Goal: Task Accomplishment & Management: Use online tool/utility

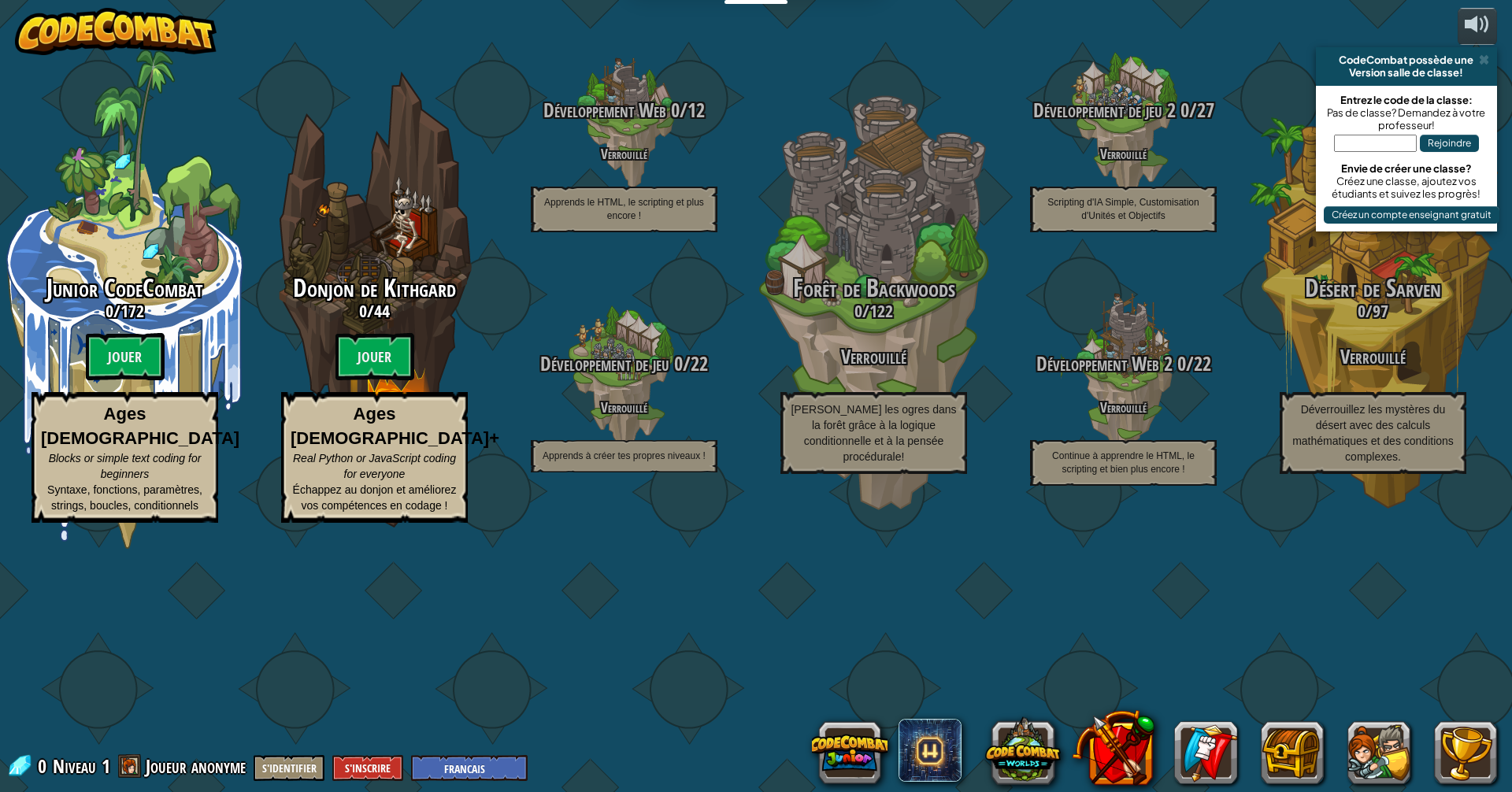
select select "fr"
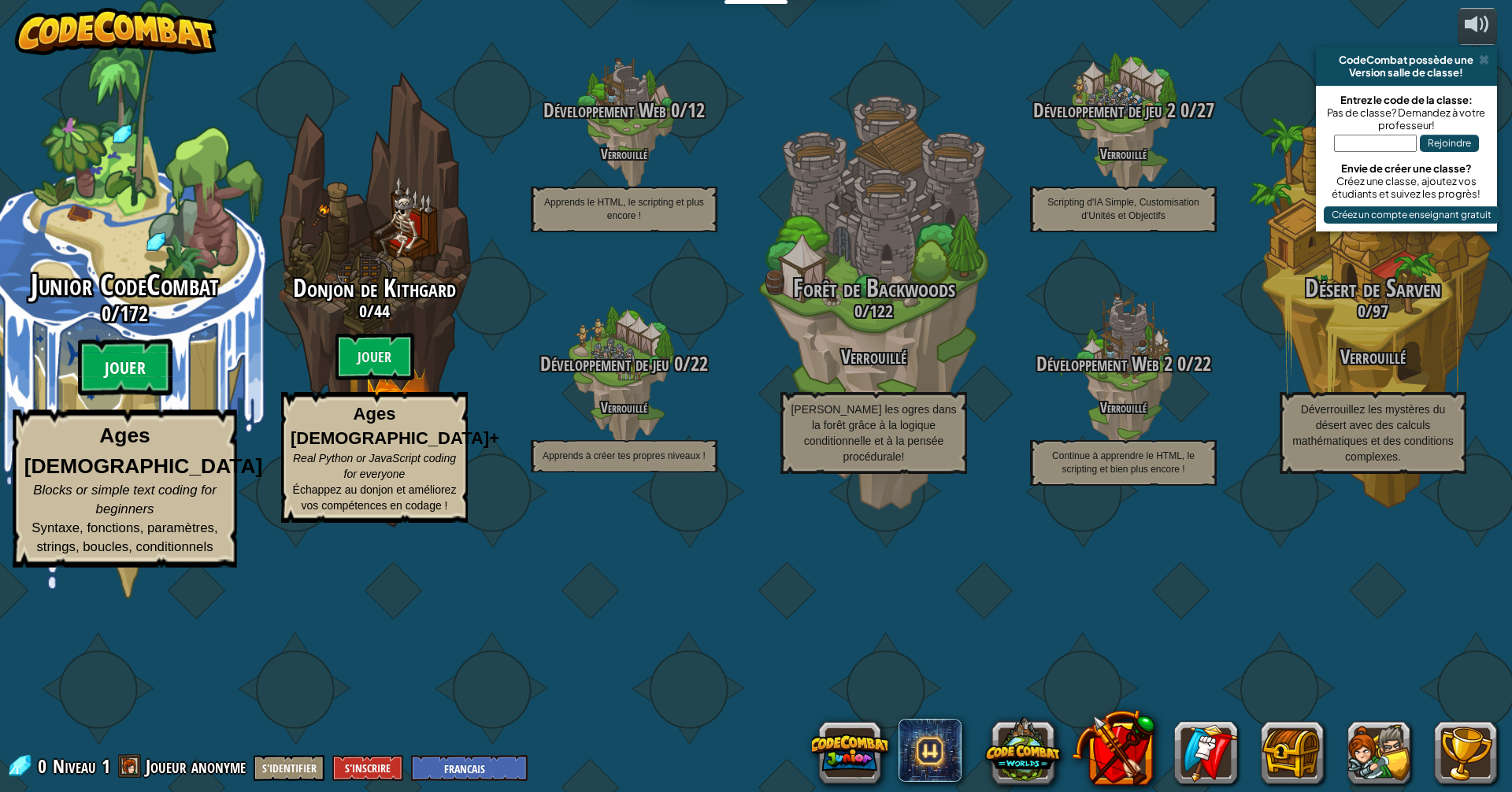
drag, startPoint x: 136, startPoint y: 490, endPoint x: 124, endPoint y: 509, distance: 22.5
click at [124, 396] on btn "Jouer" at bounding box center [125, 367] width 94 height 57
select select "fr"
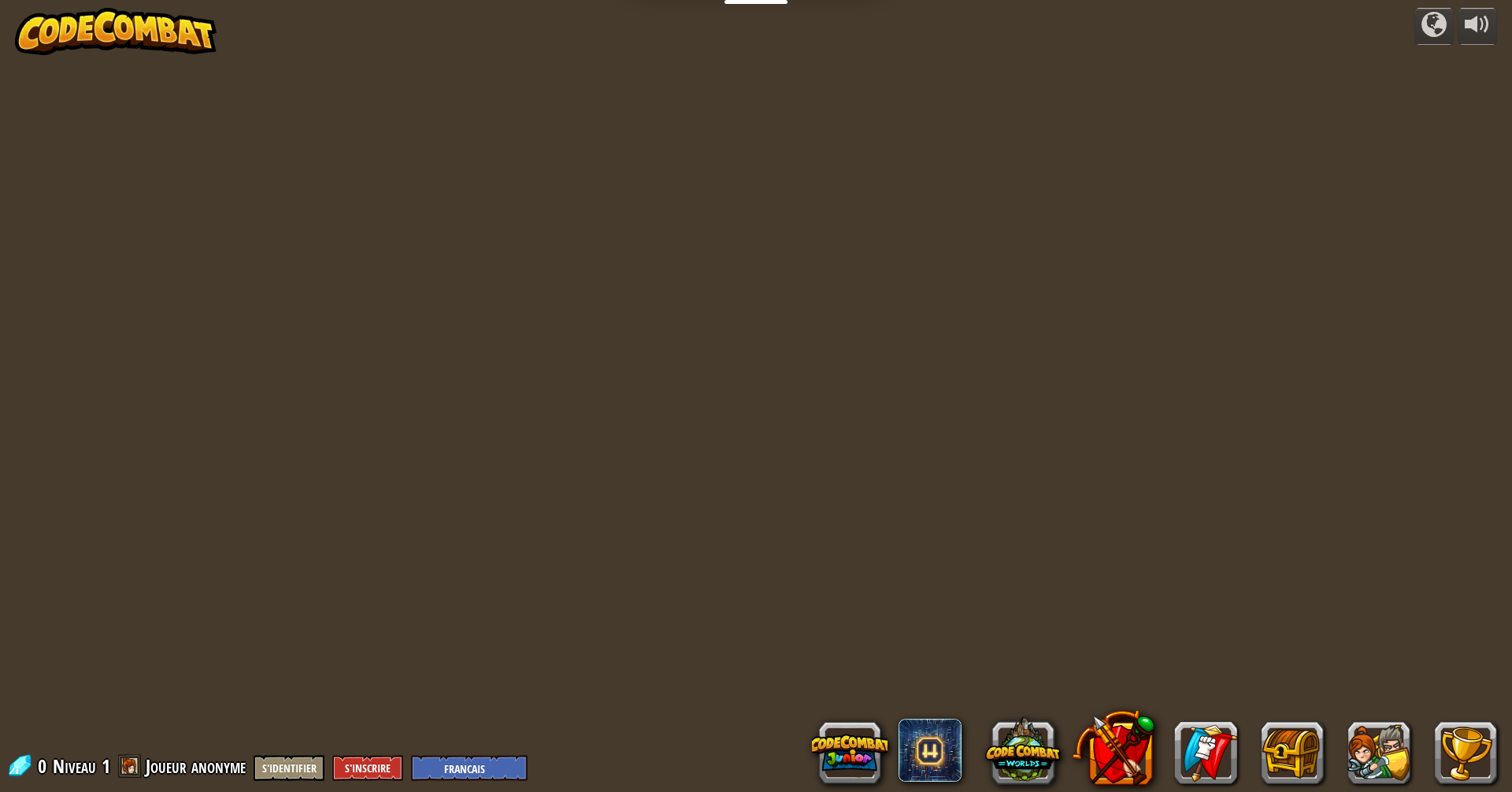
select select "fr"
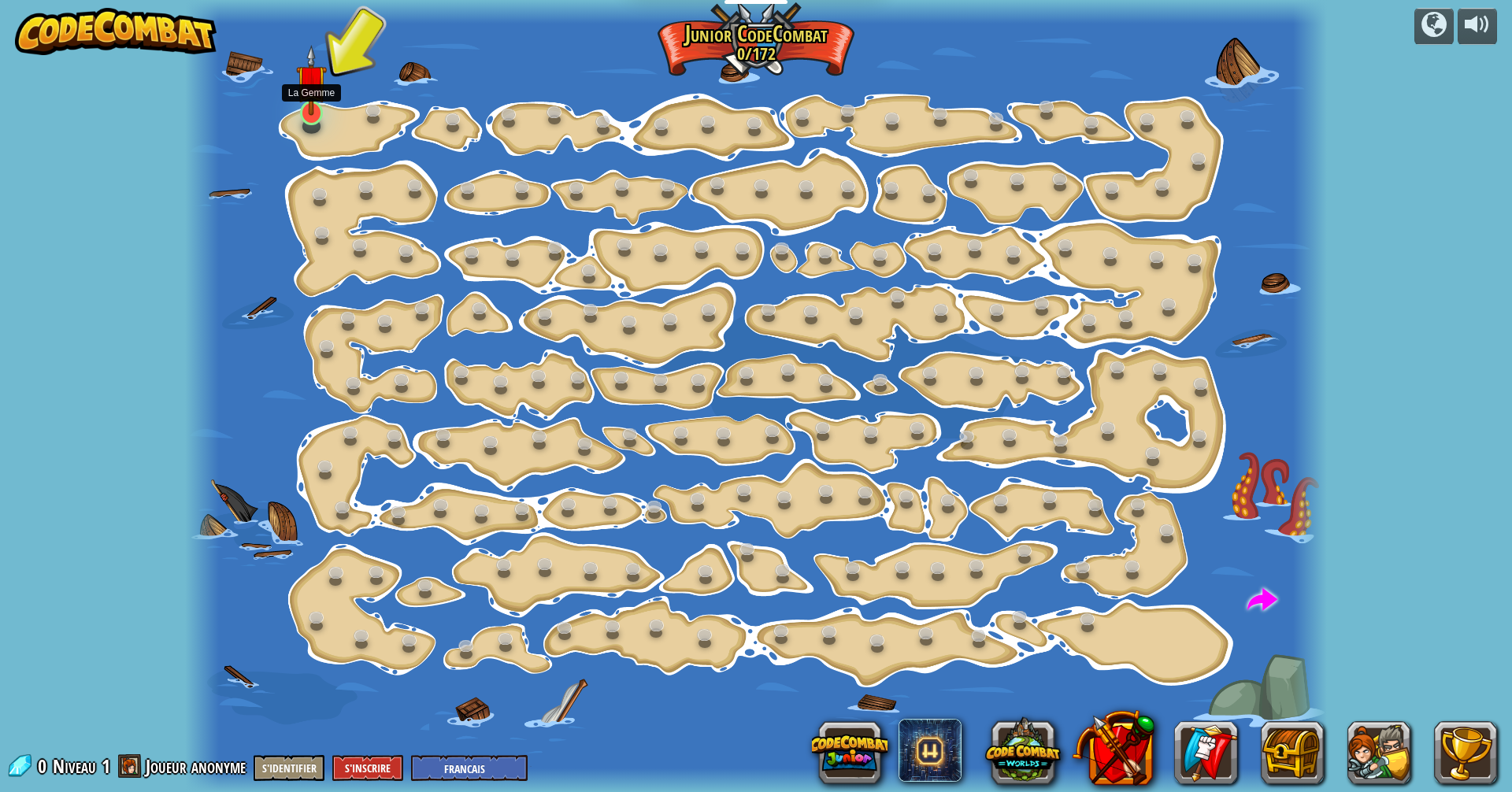
click at [318, 108] on img at bounding box center [311, 80] width 31 height 71
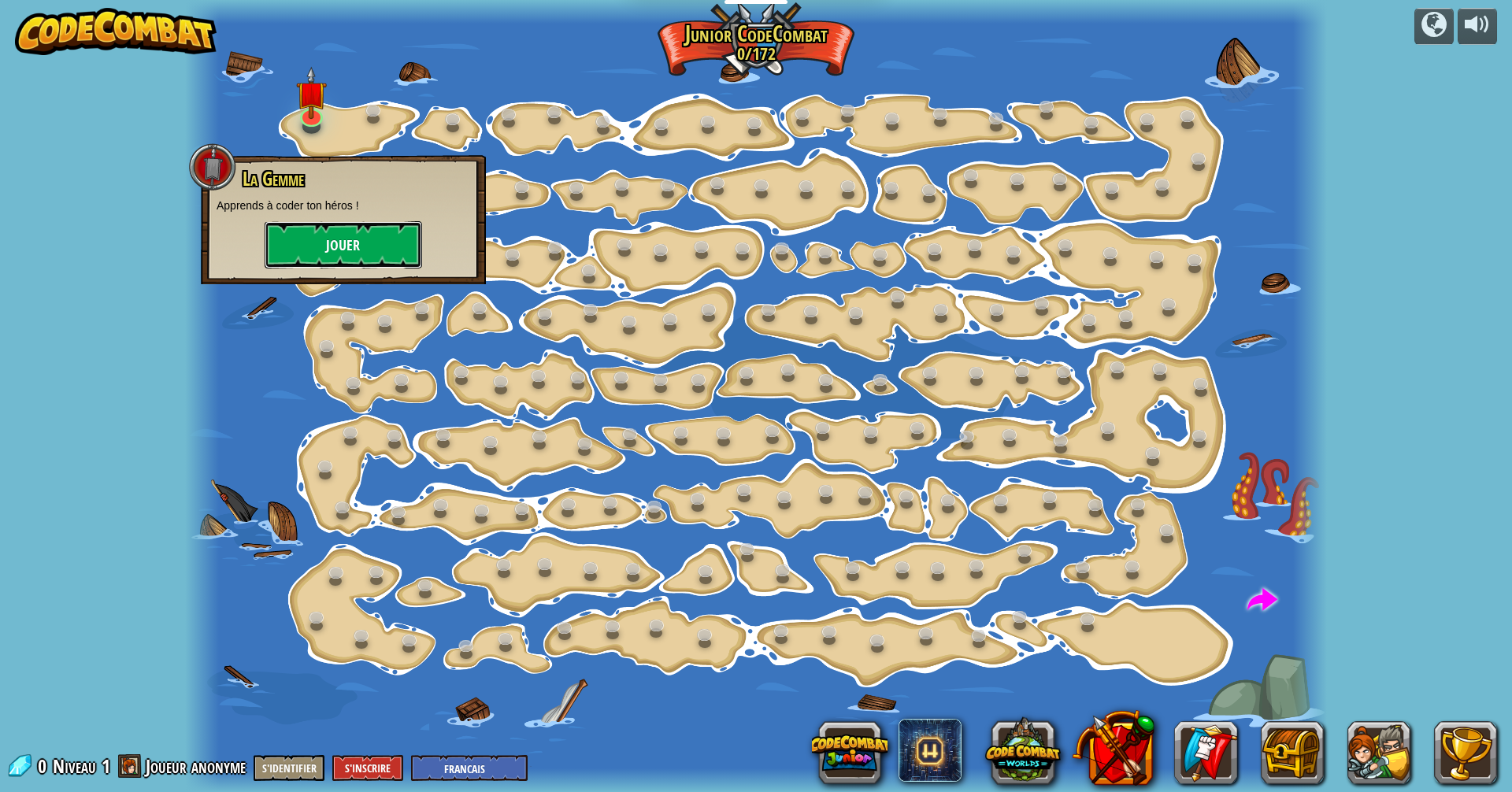
click at [373, 233] on button "Jouer" at bounding box center [342, 245] width 157 height 47
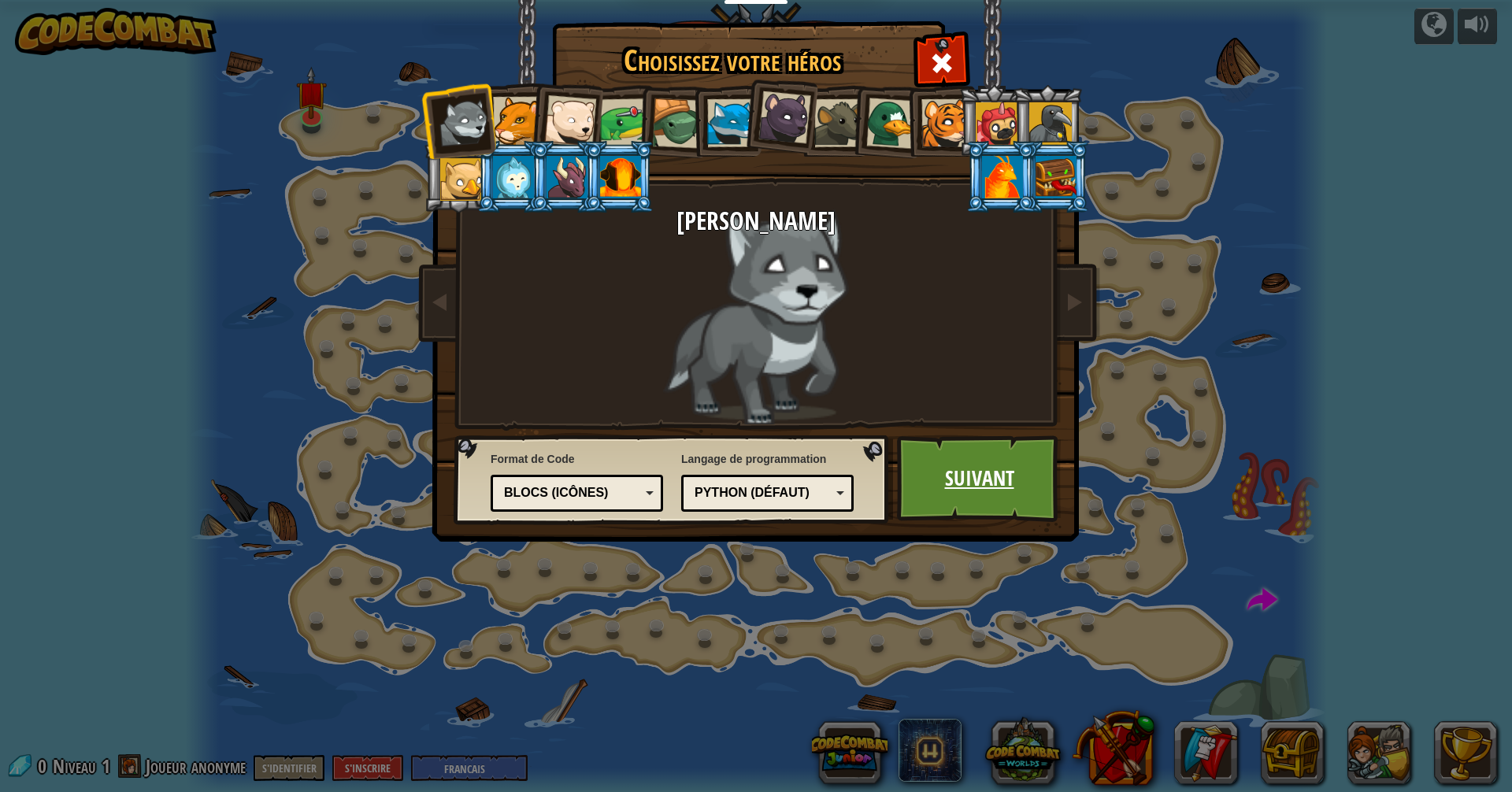
click at [922, 464] on link "Suivant" at bounding box center [979, 478] width 165 height 87
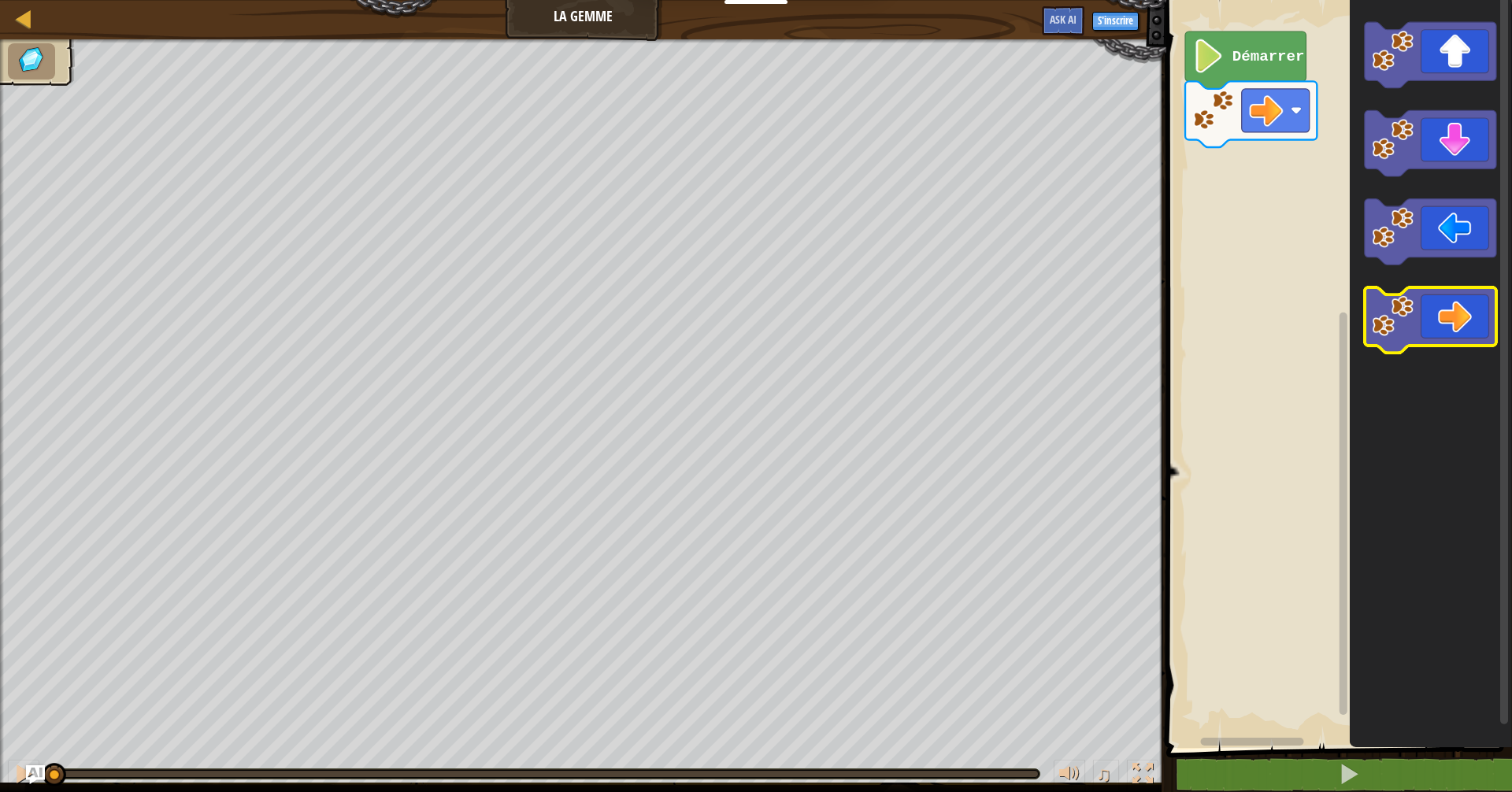
click at [1467, 307] on icon "Espace de travail de Blocky" at bounding box center [1430, 320] width 131 height 66
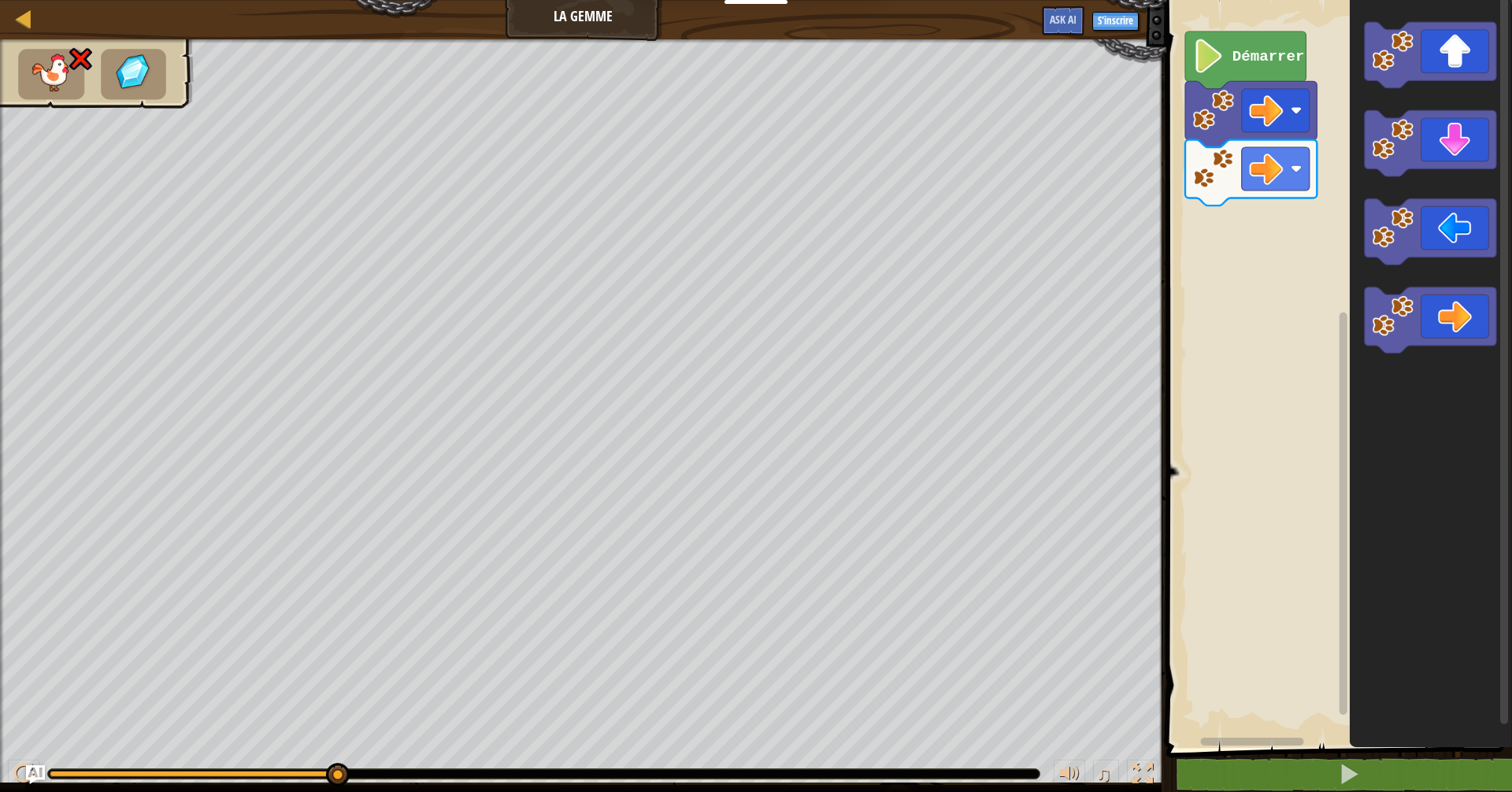
click at [1261, 271] on rect "Espace de travail de Blocky" at bounding box center [1336, 370] width 350 height 756
click at [1206, 51] on image "Espace de travail de Blocky" at bounding box center [1209, 56] width 33 height 33
click at [1410, 163] on icon "Espace de travail de Blocky" at bounding box center [1430, 143] width 131 height 66
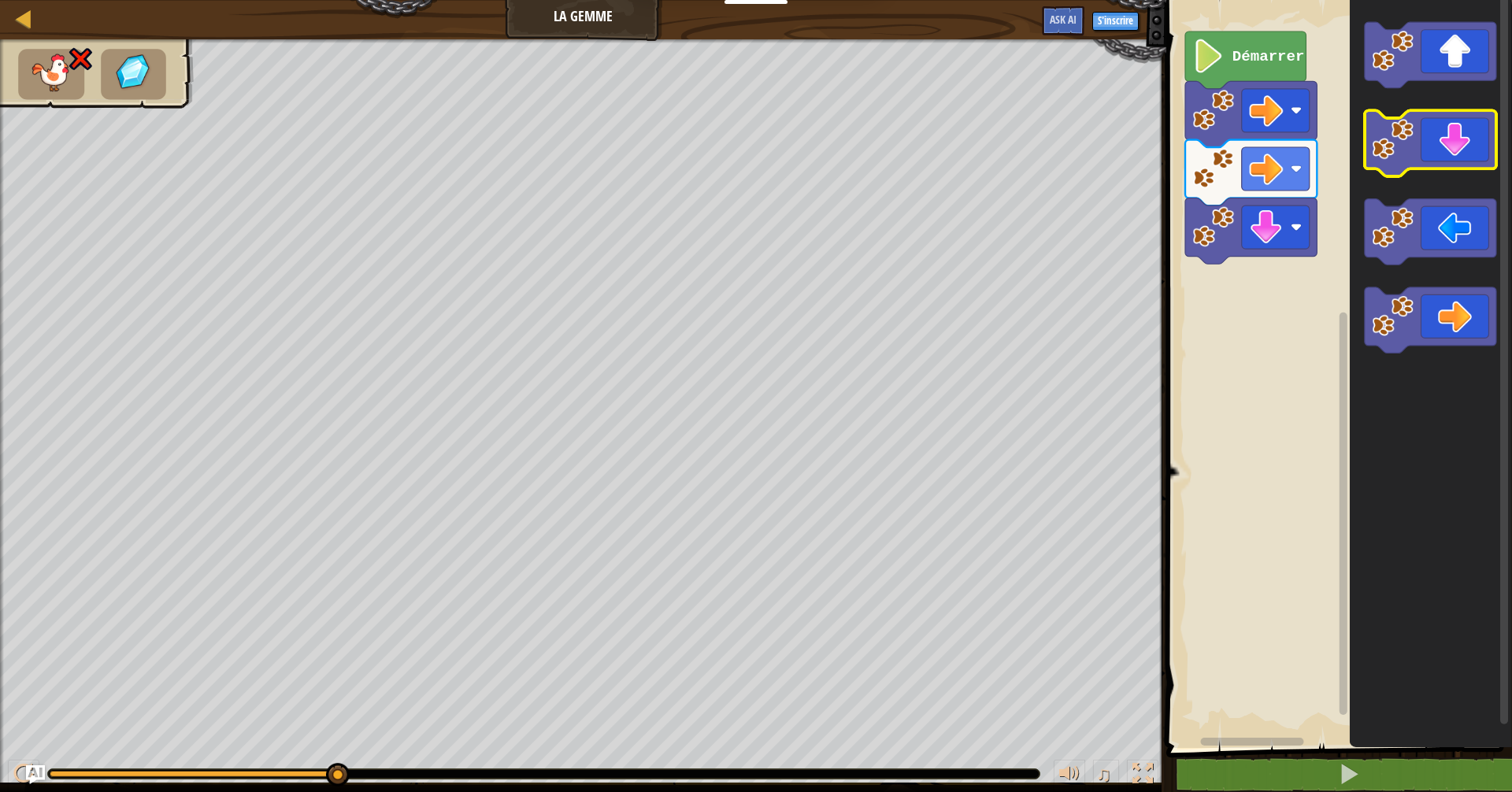
click at [1410, 158] on image "Espace de travail de Blocky" at bounding box center [1392, 140] width 42 height 42
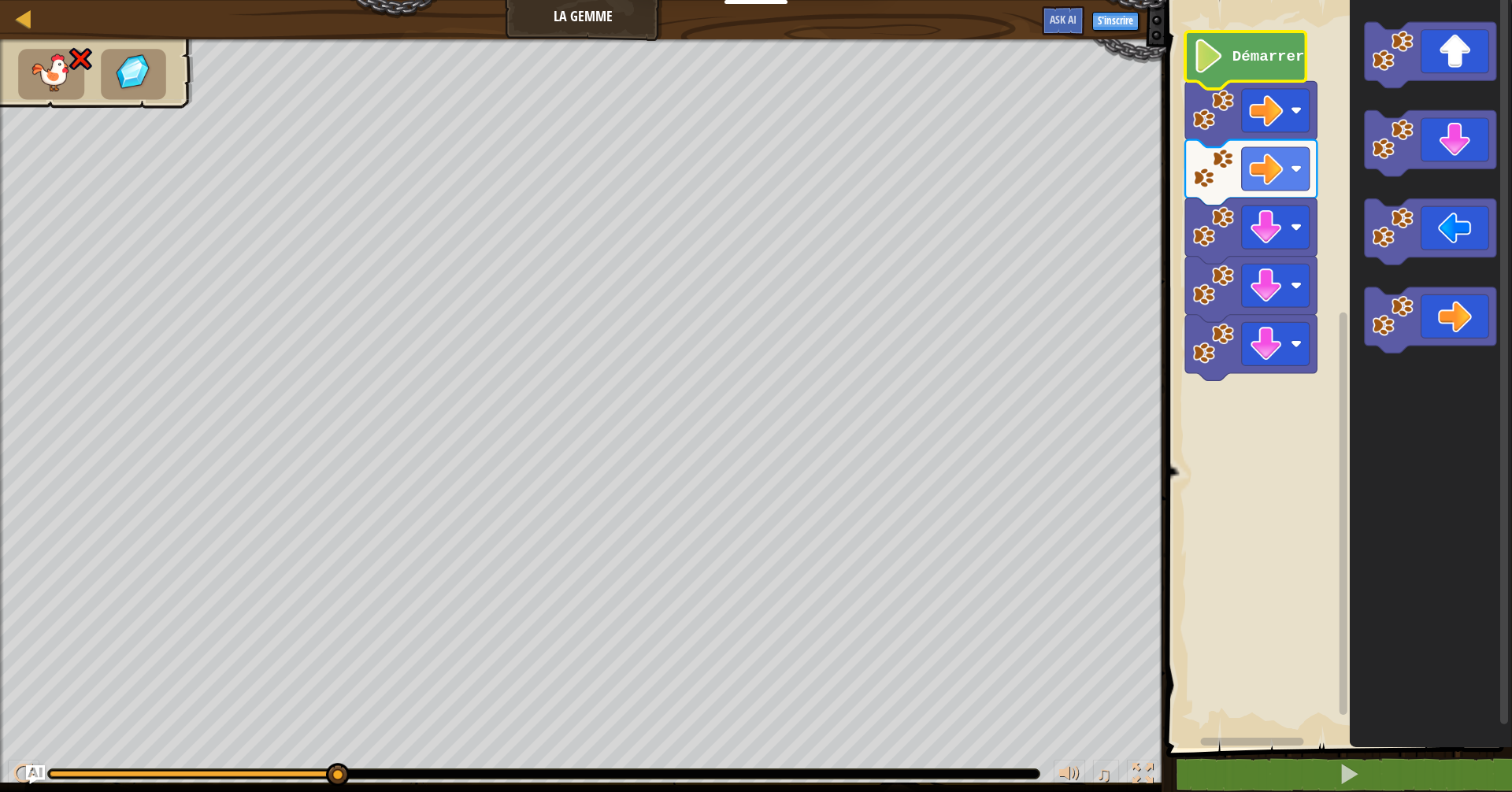
click at [1247, 48] on text "Démarrer" at bounding box center [1268, 57] width 72 height 17
